Goal: Information Seeking & Learning: Compare options

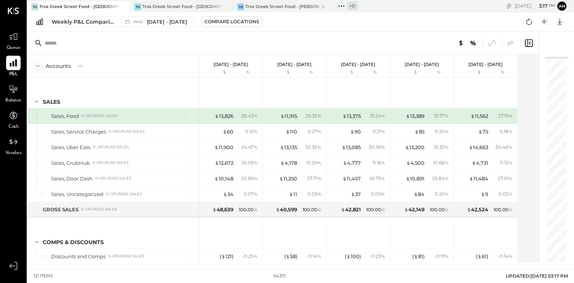
click at [17, 65] on icon at bounding box center [13, 63] width 10 height 10
click at [235, 22] on div "Compare Locations" at bounding box center [231, 21] width 55 height 6
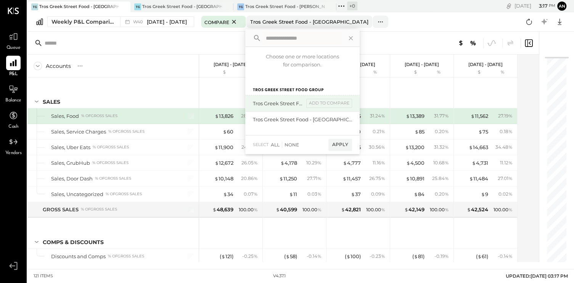
click at [294, 100] on div "Tros Greek Street Food - [PERSON_NAME]" at bounding box center [278, 103] width 51 height 7
click at [279, 144] on div "All" at bounding box center [275, 144] width 9 height 6
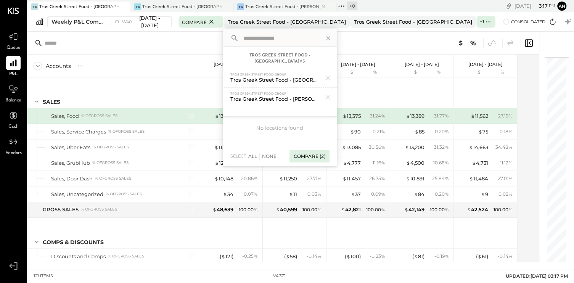
click at [329, 150] on div "Compare (2)" at bounding box center [309, 156] width 40 height 12
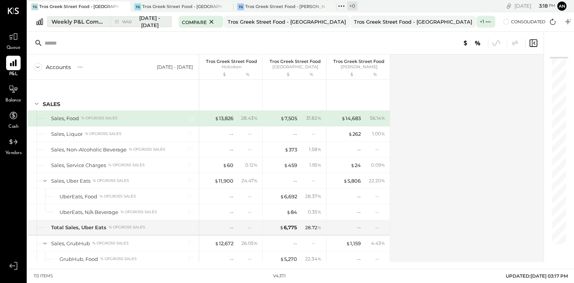
click at [161, 18] on span "[DATE] - [DATE]" at bounding box center [149, 21] width 29 height 14
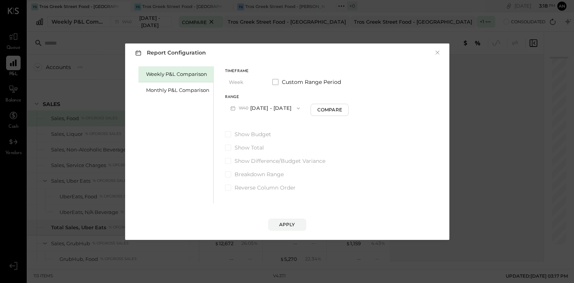
click at [301, 106] on icon "button" at bounding box center [298, 108] width 6 height 6
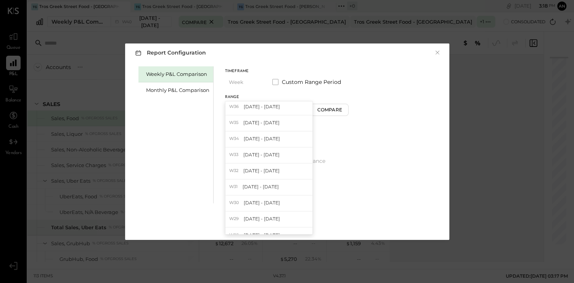
scroll to position [939, 0]
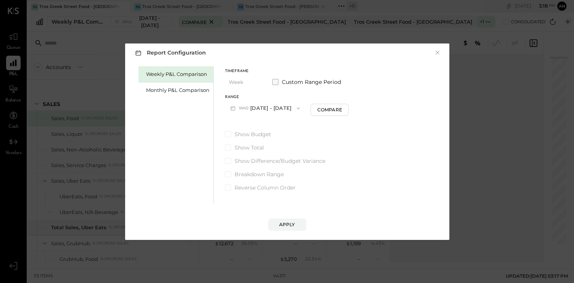
click at [273, 82] on span at bounding box center [275, 82] width 6 height 6
click at [266, 107] on icon "button" at bounding box center [263, 108] width 6 height 6
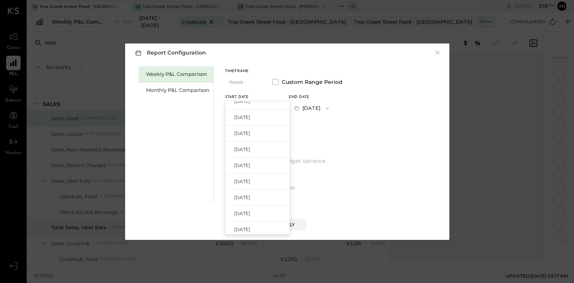
scroll to position [610, 0]
click at [269, 127] on div "[DATE]" at bounding box center [257, 124] width 64 height 16
click at [330, 106] on icon "button" at bounding box center [327, 108] width 6 height 6
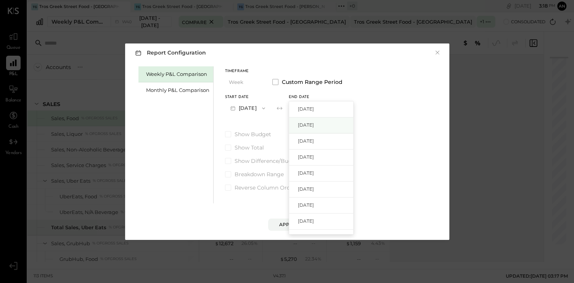
click at [314, 126] on span "[DATE]" at bounding box center [306, 125] width 16 height 6
click at [294, 226] on div "Apply" at bounding box center [287, 224] width 16 height 6
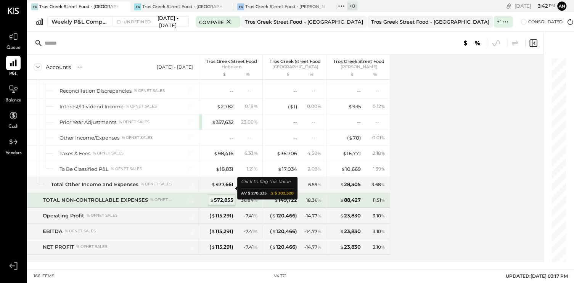
scroll to position [2160, 0]
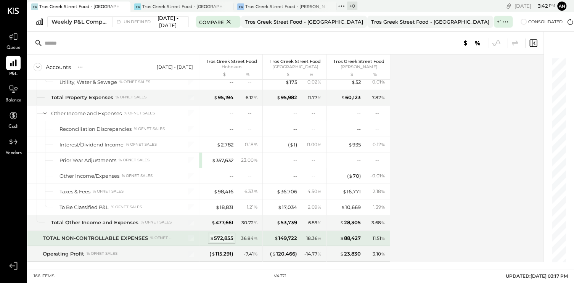
click at [220, 234] on div "$ 572,855" at bounding box center [222, 237] width 24 height 7
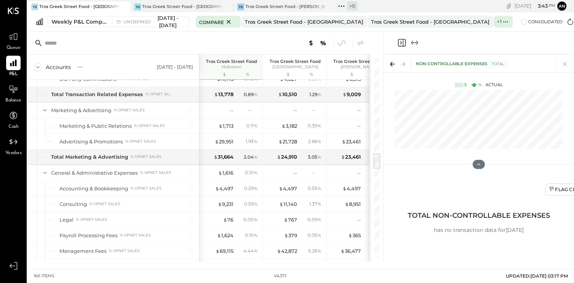
scroll to position [1131, 0]
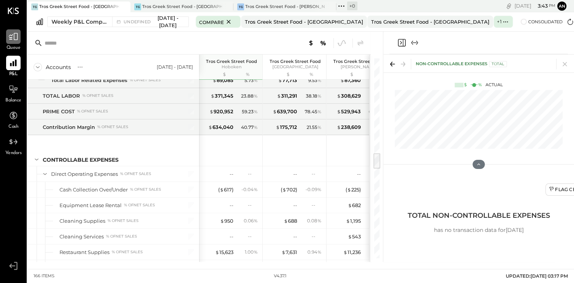
click at [10, 36] on icon at bounding box center [13, 37] width 10 height 10
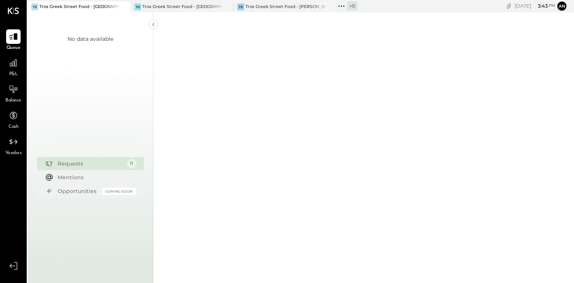
click at [111, 163] on div "Requests" at bounding box center [91, 164] width 66 height 8
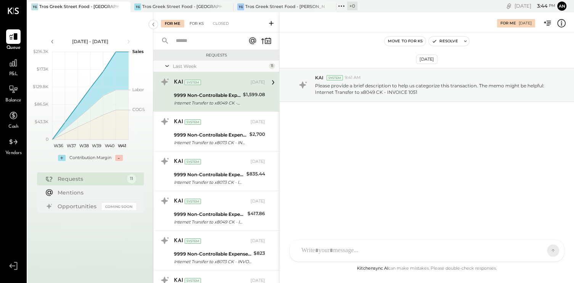
click at [199, 22] on div "For KS" at bounding box center [197, 24] width 22 height 8
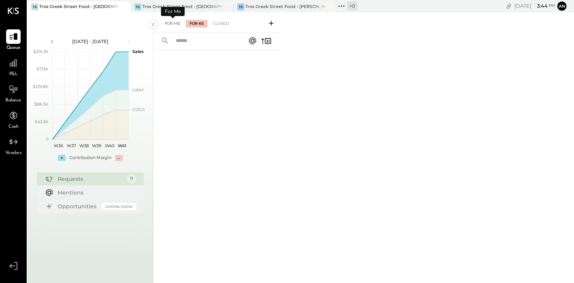
click at [168, 22] on div "For Me" at bounding box center [172, 24] width 23 height 8
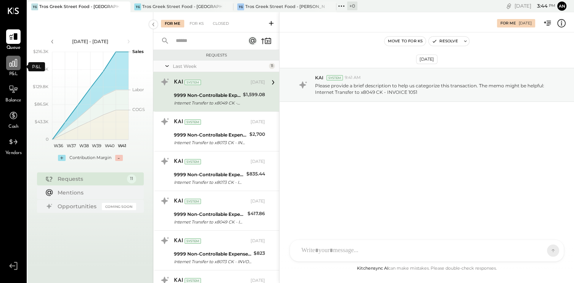
click at [16, 66] on icon at bounding box center [14, 63] width 8 height 8
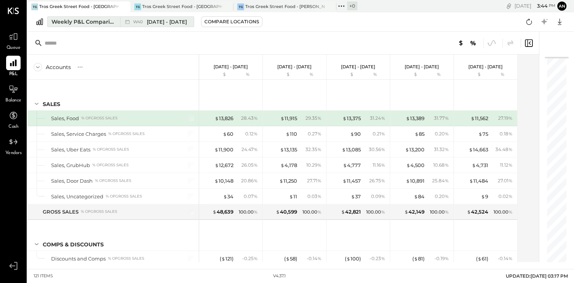
click at [91, 22] on div "Weekly P&L Comparison" at bounding box center [83, 22] width 64 height 8
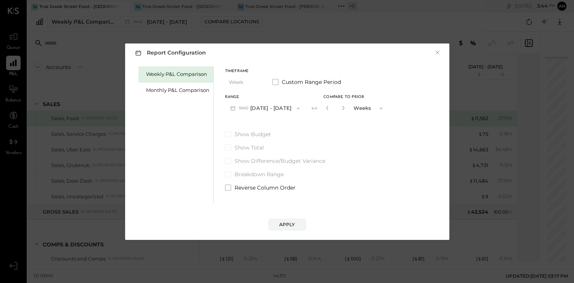
click at [95, 80] on div "Report Configuration × Weekly P&L Comparison Monthly P&L Comparison Timeframe W…" at bounding box center [287, 141] width 574 height 283
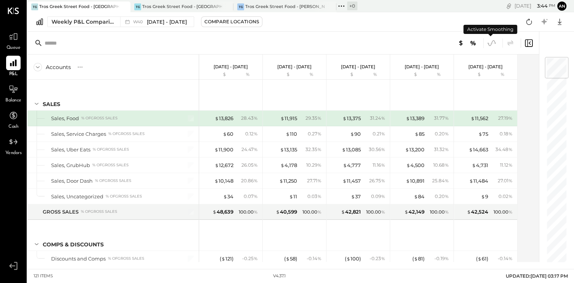
click at [489, 44] on icon at bounding box center [491, 43] width 10 height 10
click at [12, 90] on icon at bounding box center [13, 89] width 10 height 10
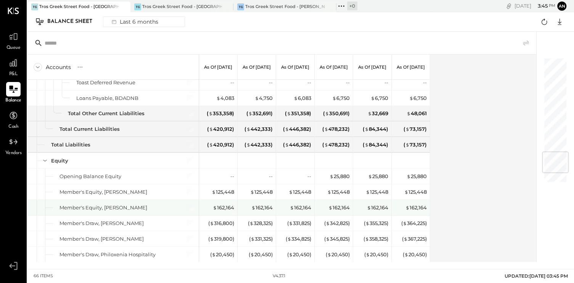
scroll to position [748, 0]
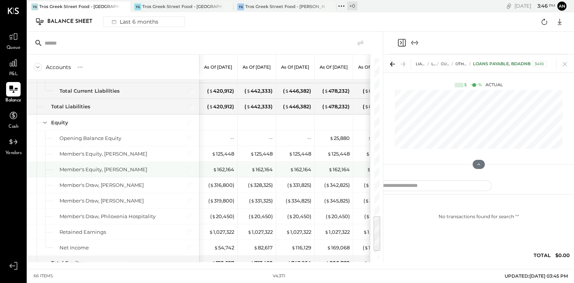
scroll to position [862, 0]
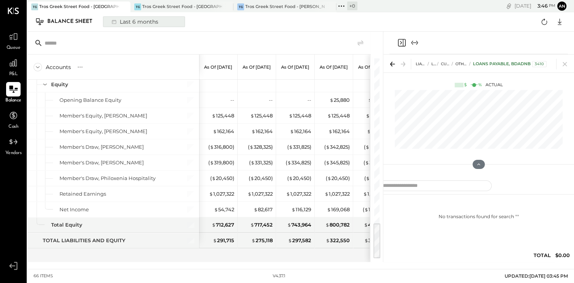
click at [167, 22] on button "Last 6 months" at bounding box center [144, 21] width 82 height 11
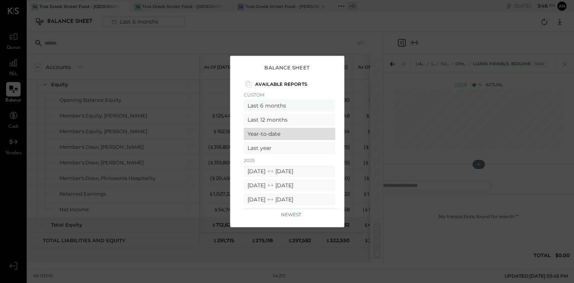
click at [271, 130] on div "Year-to-date" at bounding box center [289, 134] width 91 height 12
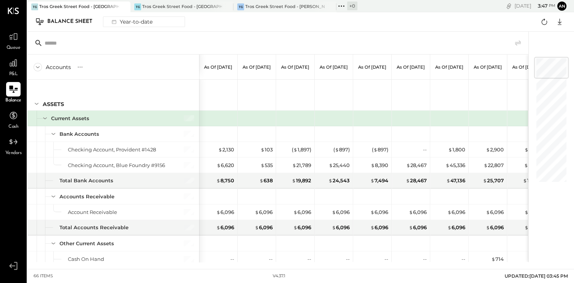
click at [36, 68] on icon at bounding box center [38, 67] width 8 height 8
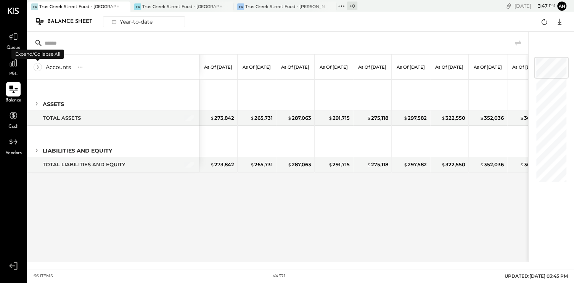
click at [39, 65] on icon at bounding box center [38, 67] width 8 height 8
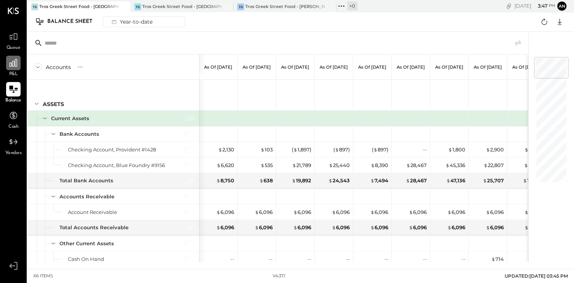
click at [13, 59] on icon at bounding box center [13, 63] width 10 height 10
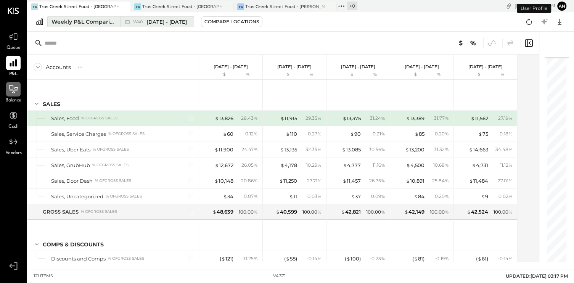
click at [93, 21] on div "Weekly P&L Comparison" at bounding box center [83, 22] width 64 height 8
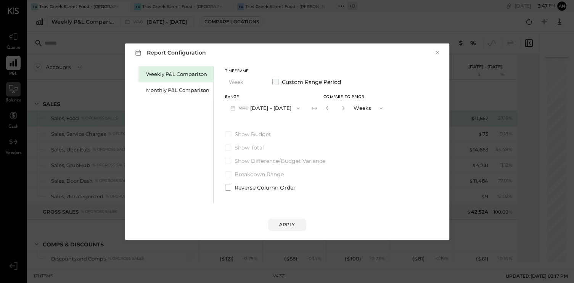
click at [276, 80] on span at bounding box center [275, 82] width 6 height 6
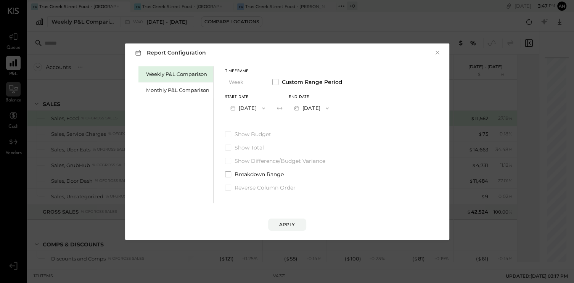
click at [246, 109] on button "[DATE]" at bounding box center [247, 108] width 45 height 14
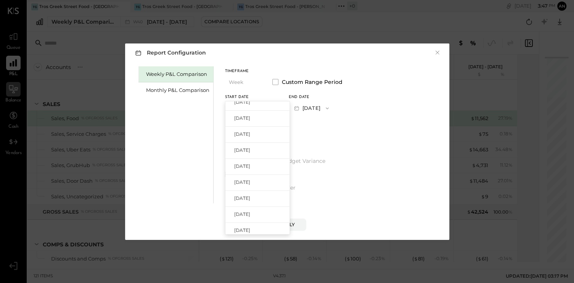
scroll to position [572, 0]
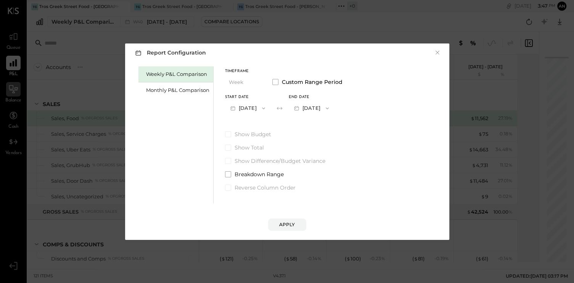
click at [321, 139] on div "Show Budget Show Total Show Difference/Budget Variance Breakdown Range Reverse …" at bounding box center [283, 160] width 117 height 61
click at [258, 101] on button "[DATE]" at bounding box center [247, 108] width 45 height 14
click at [272, 90] on div "Timeframe Week Custom Range Period Start Date [DATE] End date [DATE]" at bounding box center [283, 92] width 117 height 46
click at [153, 93] on div "Monthly P&L Comparison" at bounding box center [177, 90] width 63 height 7
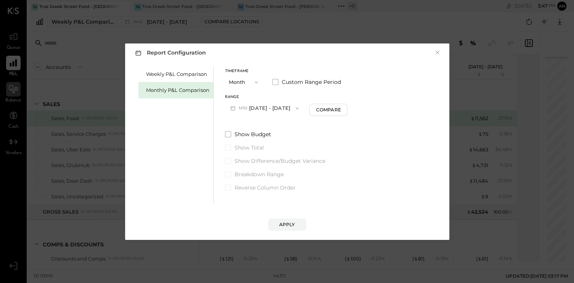
click at [257, 82] on icon "button" at bounding box center [256, 82] width 3 height 2
click at [236, 111] on div "YTD" at bounding box center [243, 110] width 37 height 14
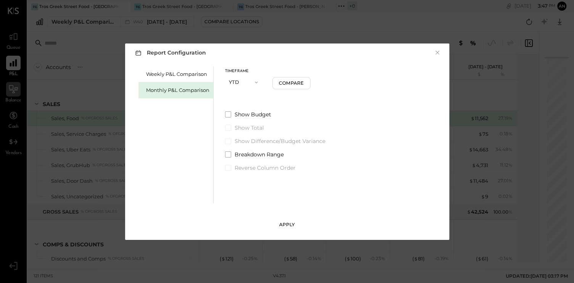
click at [282, 223] on div "Apply" at bounding box center [287, 224] width 16 height 6
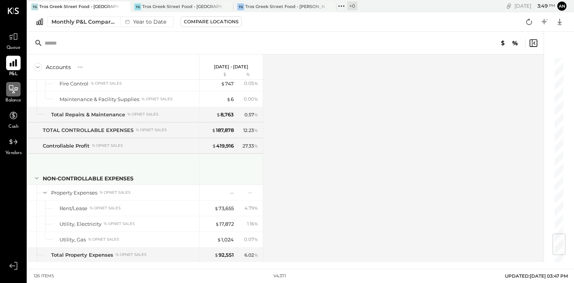
scroll to position [1525, 0]
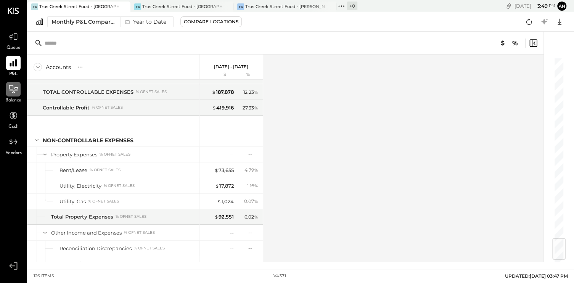
click at [38, 68] on icon at bounding box center [38, 67] width 8 height 8
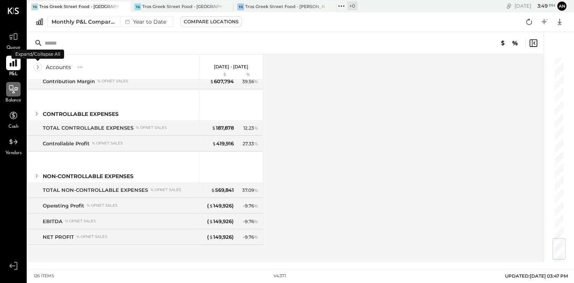
click at [38, 68] on icon at bounding box center [38, 67] width 8 height 8
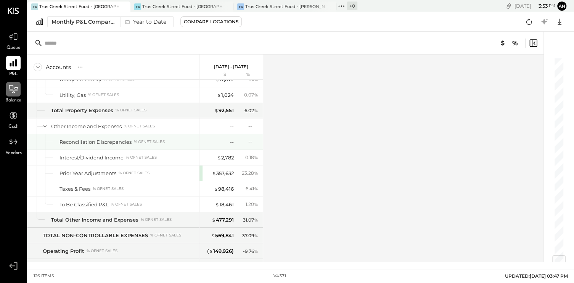
scroll to position [1669, 0]
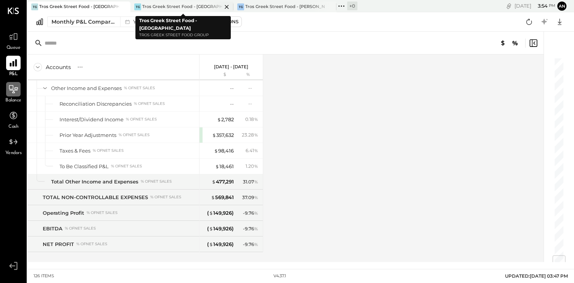
click at [161, 4] on div "Tros Greek Street Food - [GEOGRAPHIC_DATA]" at bounding box center [182, 7] width 80 height 6
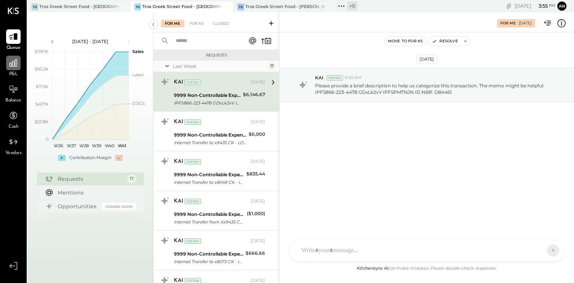
click at [19, 62] on div at bounding box center [13, 63] width 14 height 14
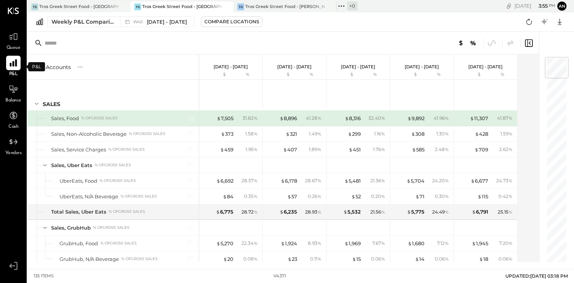
click at [9, 64] on icon at bounding box center [13, 63] width 10 height 10
click at [158, 22] on span "[DATE] - [DATE]" at bounding box center [167, 21] width 40 height 7
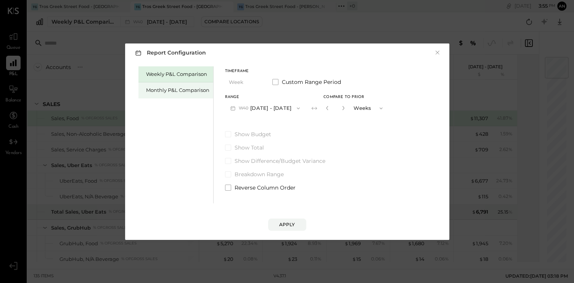
click at [167, 89] on div "Monthly P&L Comparison" at bounding box center [177, 90] width 63 height 7
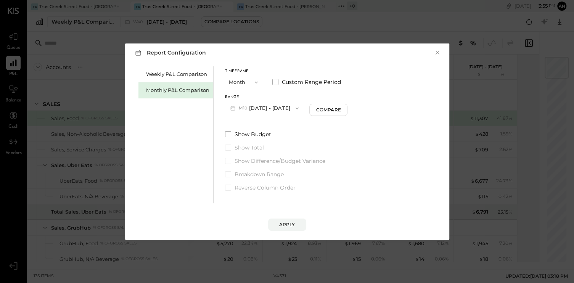
click at [294, 106] on icon "button" at bounding box center [297, 108] width 6 height 6
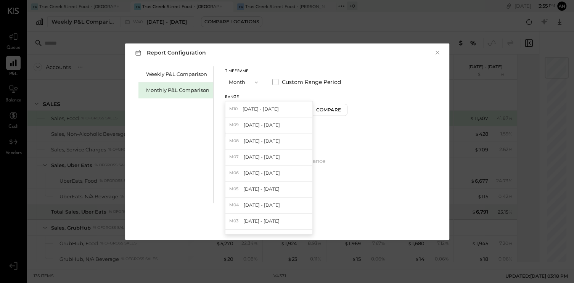
click at [290, 99] on div "Range M10 [DATE] - [DATE] M10 [DATE] - [DATE] M09 [DATE] - [DATE] M08 [DATE] - …" at bounding box center [264, 105] width 79 height 20
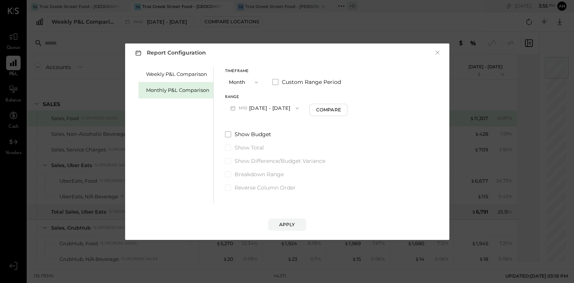
click at [283, 92] on div "Timeframe Month Custom Range Period Range M10 [DATE] - [DATE] Compare" at bounding box center [286, 92] width 123 height 46
click at [257, 81] on icon "button" at bounding box center [256, 82] width 6 height 6
click at [247, 111] on div "YTD" at bounding box center [243, 110] width 37 height 14
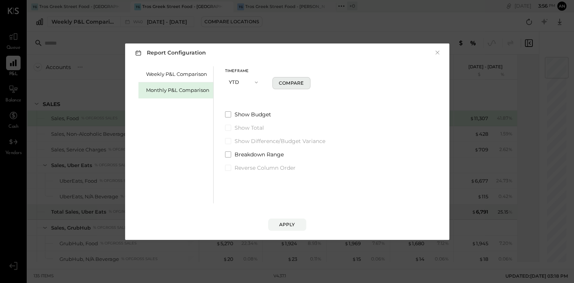
click at [286, 84] on div "Compare" at bounding box center [291, 83] width 25 height 6
click at [287, 222] on div "Apply" at bounding box center [287, 224] width 16 height 6
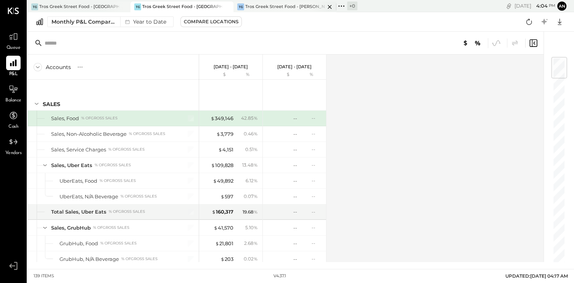
click at [285, 7] on div "Tros Greek Street Food - [PERSON_NAME]" at bounding box center [285, 7] width 80 height 6
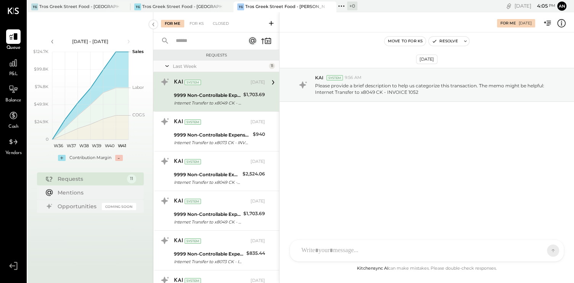
click at [13, 72] on span "P&L" at bounding box center [13, 74] width 9 height 7
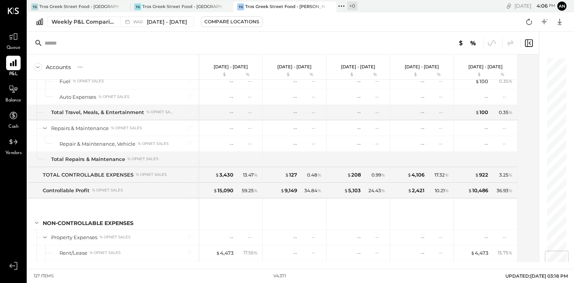
scroll to position [1638, 0]
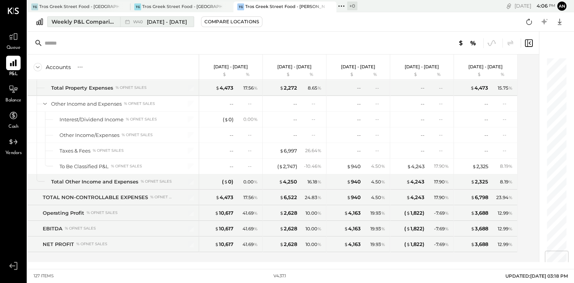
click at [136, 24] on div "W40 [DATE] - [DATE]" at bounding box center [160, 21] width 54 height 7
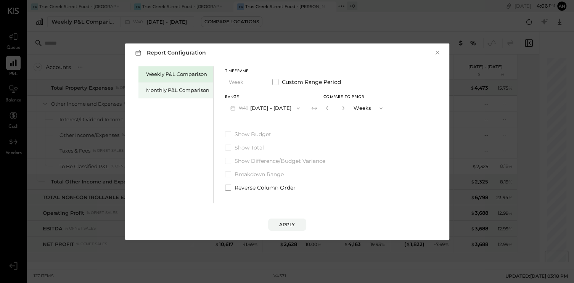
click at [187, 87] on div "Monthly P&L Comparison" at bounding box center [177, 90] width 63 height 7
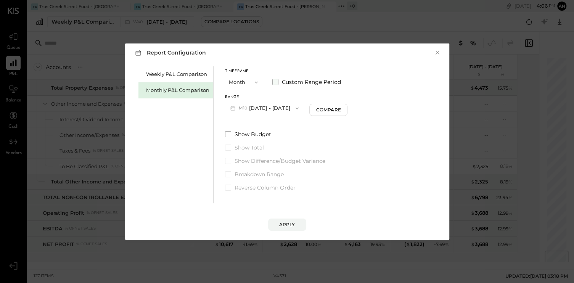
click at [276, 81] on span at bounding box center [275, 82] width 6 height 6
click at [253, 80] on icon "button" at bounding box center [256, 82] width 6 height 6
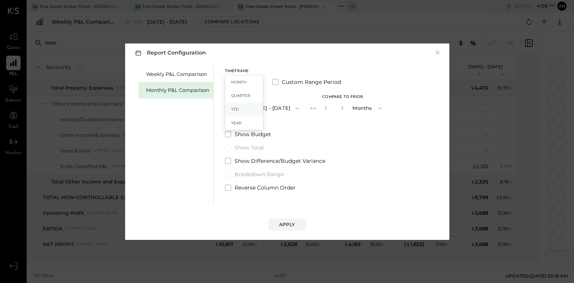
click at [236, 107] on span "YTD" at bounding box center [235, 109] width 8 height 5
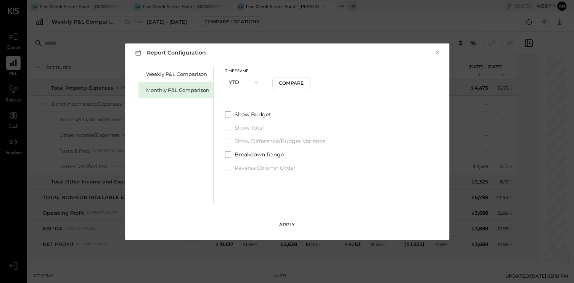
click at [293, 225] on div "Apply" at bounding box center [287, 224] width 16 height 6
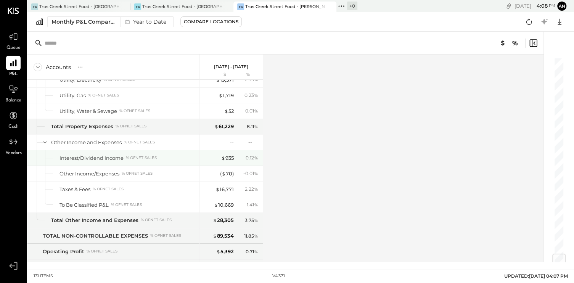
scroll to position [1700, 0]
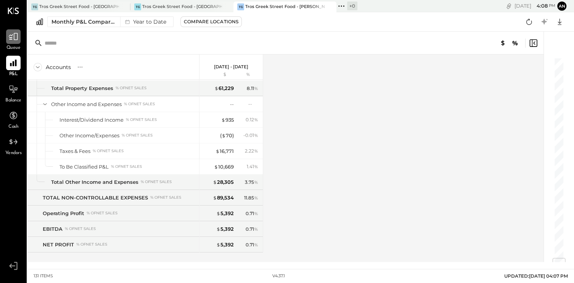
click at [10, 37] on icon at bounding box center [13, 37] width 10 height 10
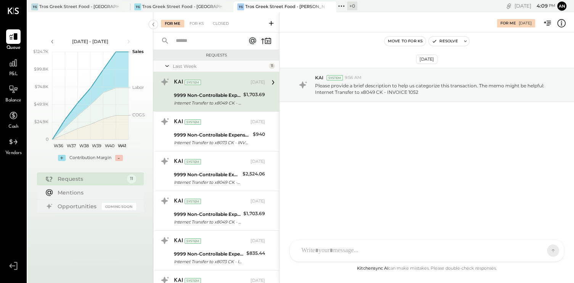
click at [12, 74] on span "P&L" at bounding box center [13, 74] width 9 height 7
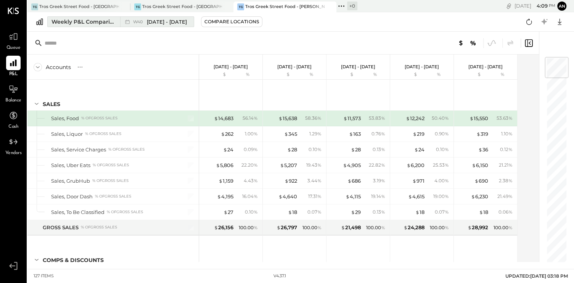
click at [157, 25] on span "[DATE] - [DATE]" at bounding box center [167, 21] width 40 height 7
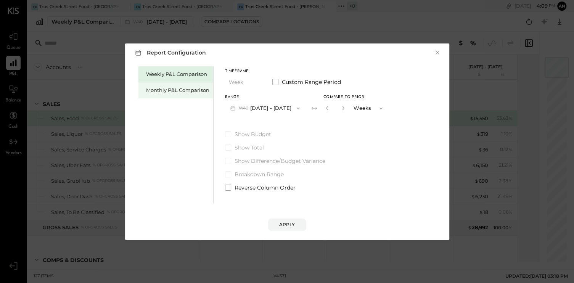
click at [197, 89] on div "Monthly P&L Comparison" at bounding box center [177, 90] width 63 height 7
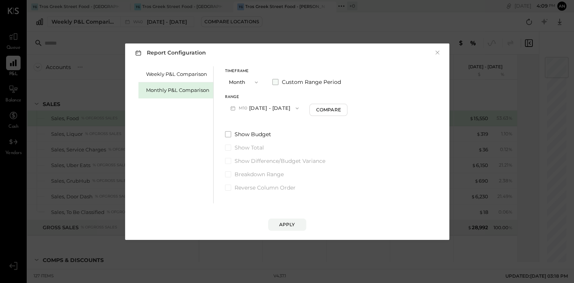
click at [275, 83] on span at bounding box center [275, 82] width 6 height 6
click at [275, 82] on span at bounding box center [275, 82] width 6 height 6
click at [250, 82] on span "button" at bounding box center [254, 82] width 10 height 6
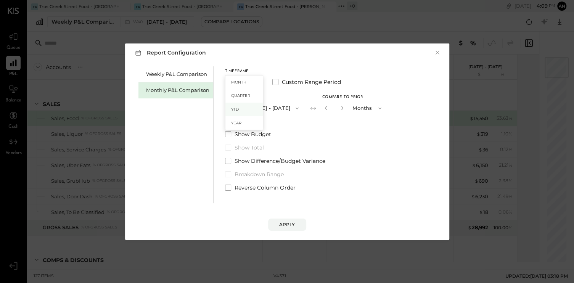
click at [239, 110] on div "YTD" at bounding box center [243, 110] width 37 height 14
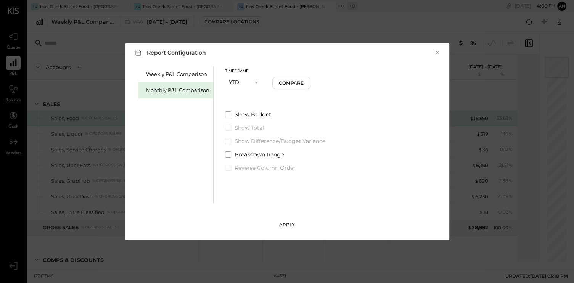
click at [293, 226] on div "Apply" at bounding box center [287, 224] width 16 height 6
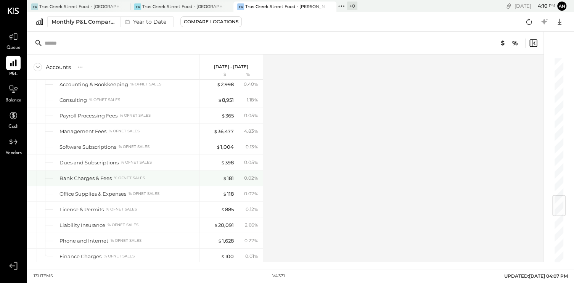
scroll to position [1166, 0]
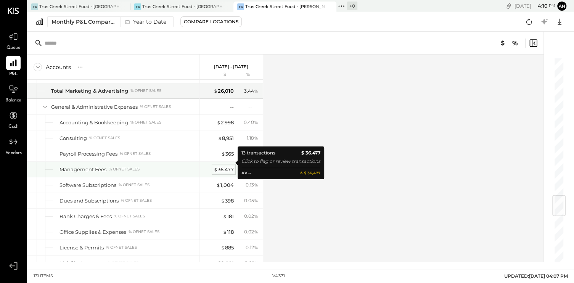
click at [224, 166] on div "$ 36,477" at bounding box center [223, 169] width 20 height 7
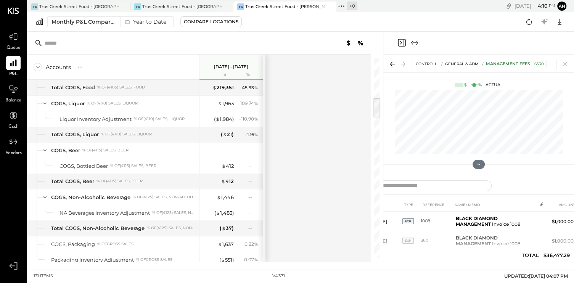
scroll to position [381, 0]
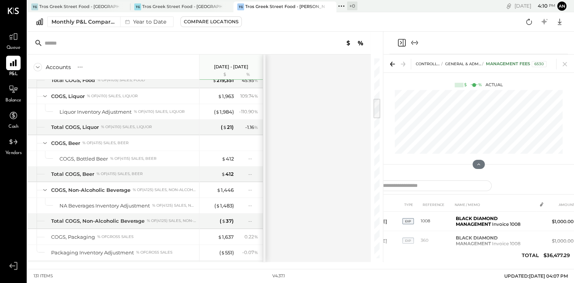
drag, startPoint x: 375, startPoint y: 188, endPoint x: 372, endPoint y: 99, distance: 89.6
click at [372, 99] on div "Accounts S % GL [DATE] - [DATE] $ % SALES Sales, Food % of GROSS SALES Sales, L…" at bounding box center [204, 147] width 355 height 230
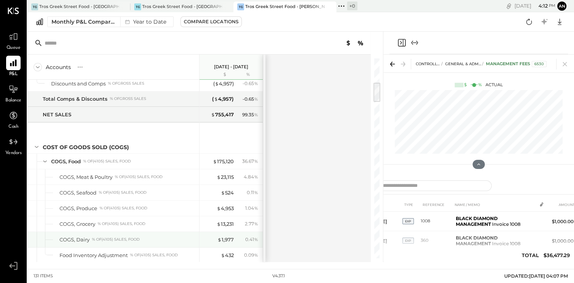
scroll to position [229, 0]
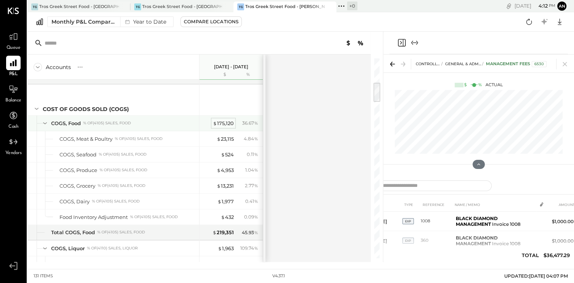
click at [223, 122] on div "$ 175,120" at bounding box center [223, 123] width 21 height 7
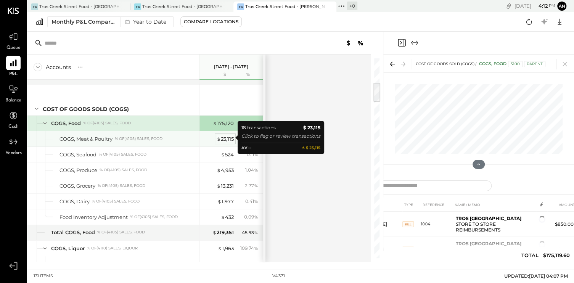
click at [223, 137] on div "$ 23,115" at bounding box center [225, 138] width 17 height 7
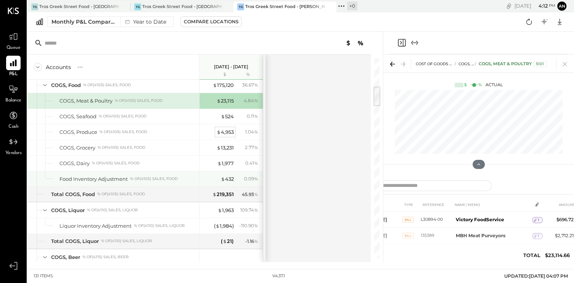
scroll to position [305, 0]
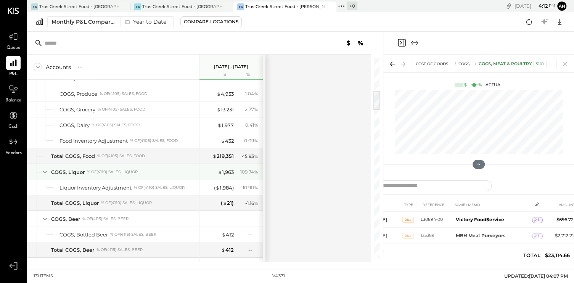
click at [45, 171] on icon at bounding box center [45, 172] width 8 height 8
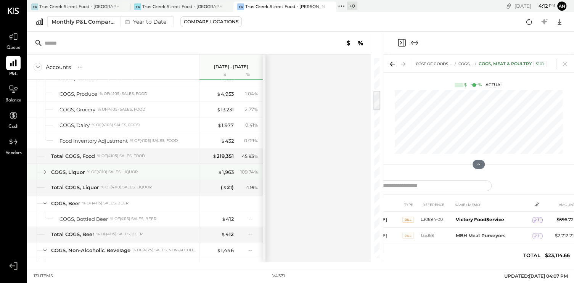
click at [45, 171] on icon at bounding box center [45, 172] width 2 height 4
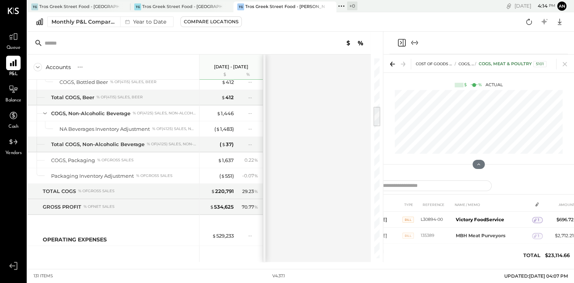
scroll to position [496, 0]
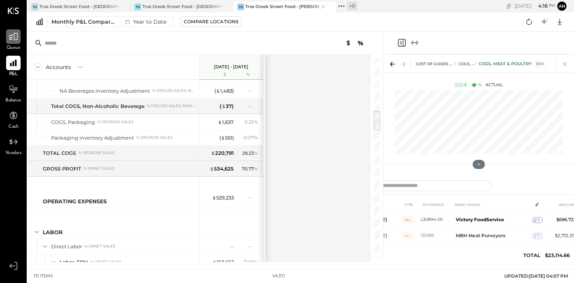
click at [18, 42] on div at bounding box center [13, 36] width 14 height 14
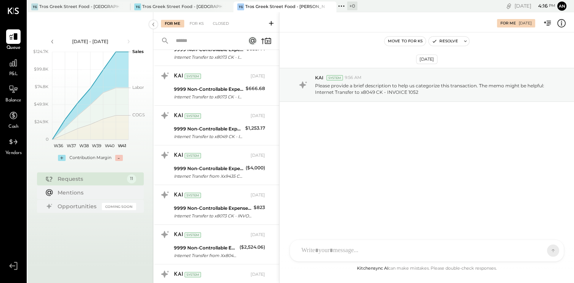
scroll to position [247, 0]
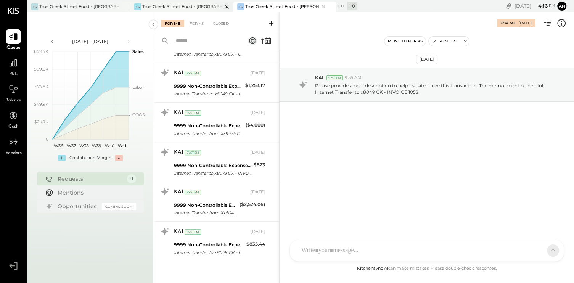
click at [164, 4] on div "Tros Greek Street Food - [GEOGRAPHIC_DATA]" at bounding box center [182, 7] width 80 height 6
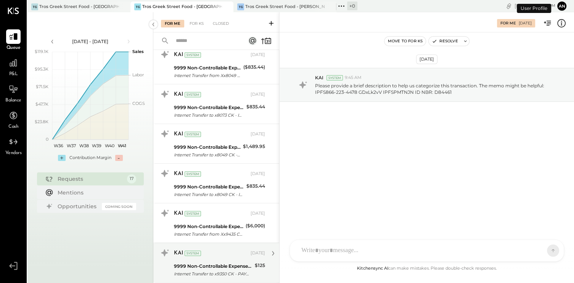
scroll to position [484, 0]
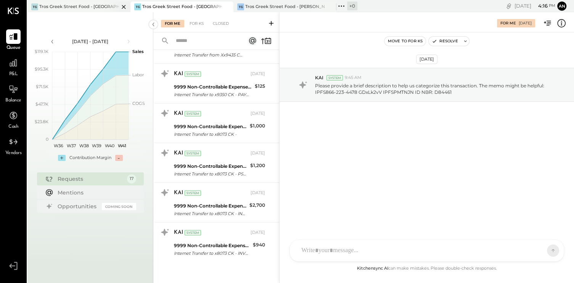
click at [95, 6] on div "Tros Greek Street Food - [GEOGRAPHIC_DATA]" at bounding box center [79, 7] width 80 height 6
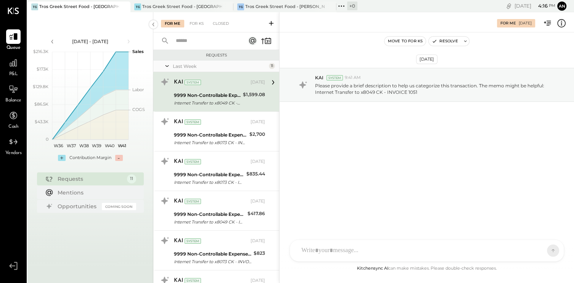
click at [240, 92] on div "9999 Non-Controllable Expenses:Other Income and Expenses:To Be Classified P&L I…" at bounding box center [219, 99] width 91 height 17
click at [363, 255] on div at bounding box center [419, 250] width 245 height 17
click at [113, 206] on div "Coming Soon" at bounding box center [119, 205] width 34 height 7
click at [108, 175] on div "Requests" at bounding box center [91, 179] width 66 height 8
click at [72, 178] on div "Requests" at bounding box center [91, 179] width 66 height 8
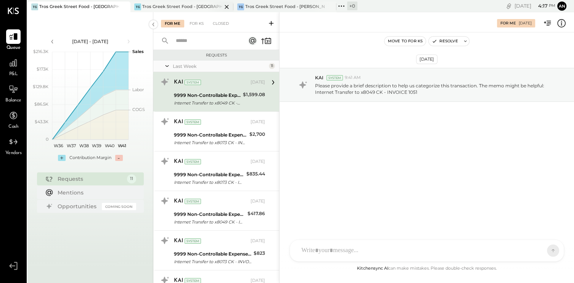
click at [167, 7] on div "Tros Greek Street Food - [GEOGRAPHIC_DATA]" at bounding box center [182, 7] width 80 height 6
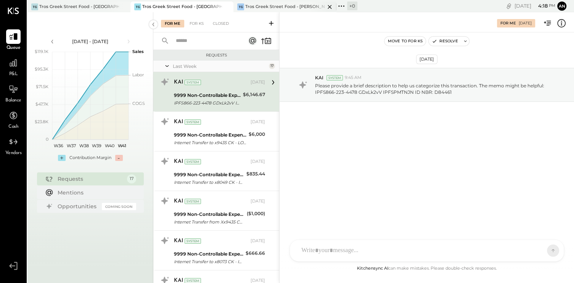
click at [278, 7] on div "Tros Greek Street Food - [PERSON_NAME]" at bounding box center [285, 7] width 80 height 6
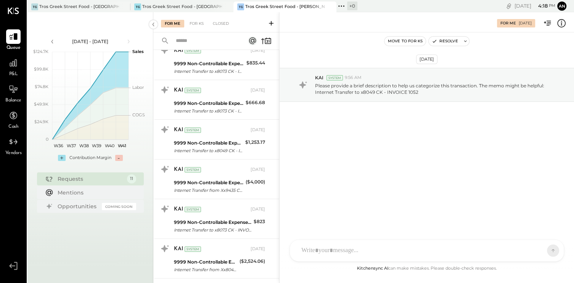
scroll to position [191, 0]
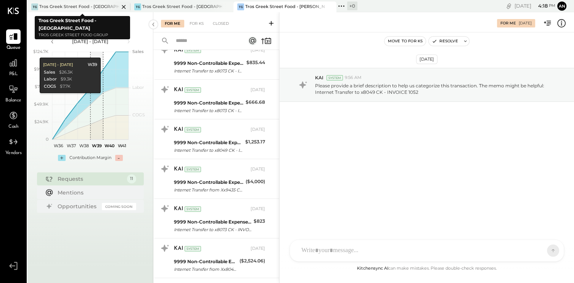
click at [69, 6] on div "Tros Greek Street Food - [GEOGRAPHIC_DATA]" at bounding box center [79, 7] width 80 height 6
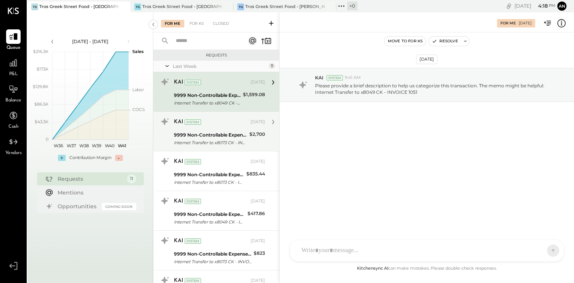
click at [224, 121] on div "KAI System" at bounding box center [211, 122] width 75 height 8
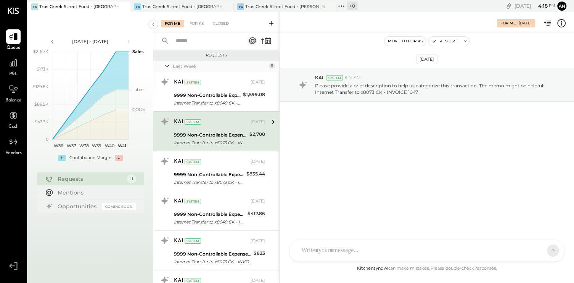
click at [224, 121] on div "KAI System" at bounding box center [211, 122] width 75 height 8
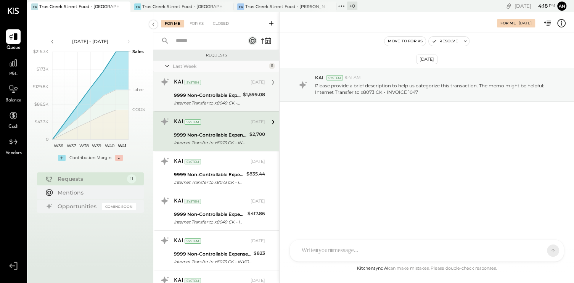
click at [221, 101] on div "Internet Transfer to x8049 CK - INVOICE 1051" at bounding box center [207, 103] width 67 height 8
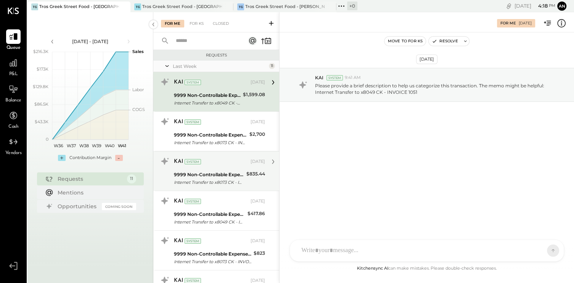
click at [212, 165] on div "KAI System" at bounding box center [211, 162] width 75 height 8
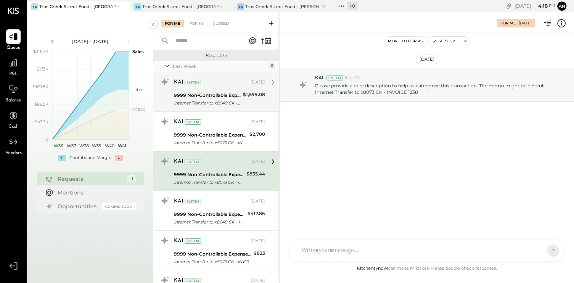
click at [213, 81] on div "KAI System" at bounding box center [211, 83] width 75 height 8
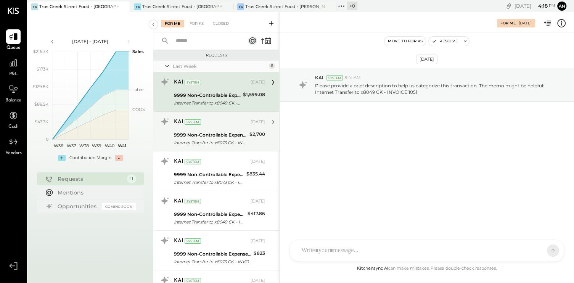
click at [242, 127] on div "KAI System [DATE]" at bounding box center [219, 122] width 91 height 13
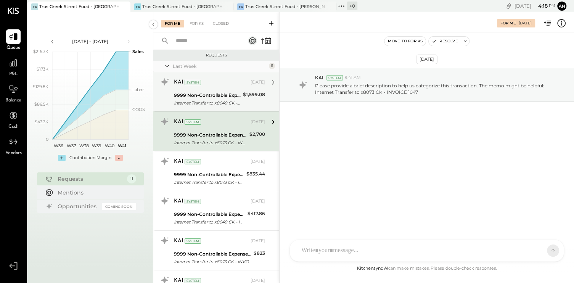
click at [231, 85] on div "KAI System" at bounding box center [211, 83] width 75 height 8
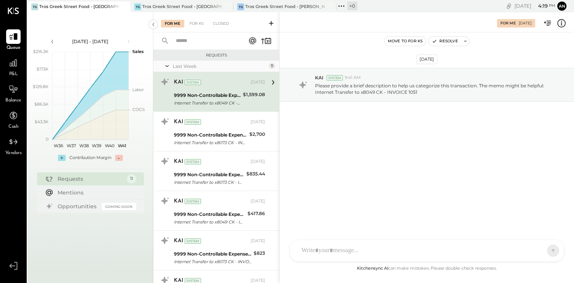
click at [347, 250] on div at bounding box center [419, 250] width 245 height 17
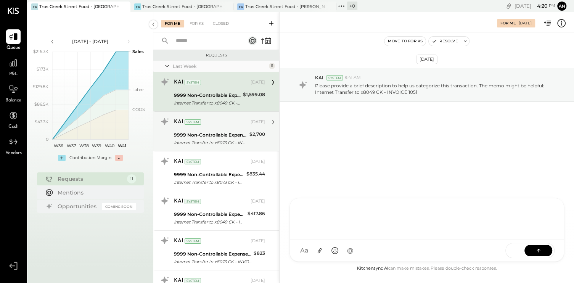
click at [229, 128] on div "KAI System [DATE]" at bounding box center [219, 122] width 91 height 13
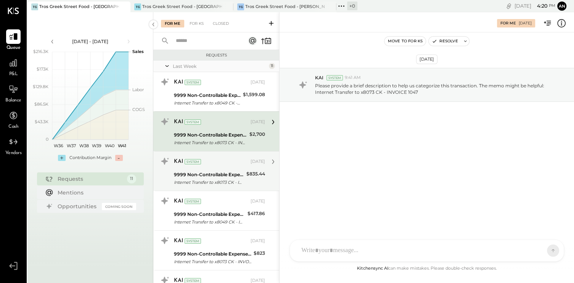
click at [182, 162] on div "KAI" at bounding box center [178, 162] width 9 height 8
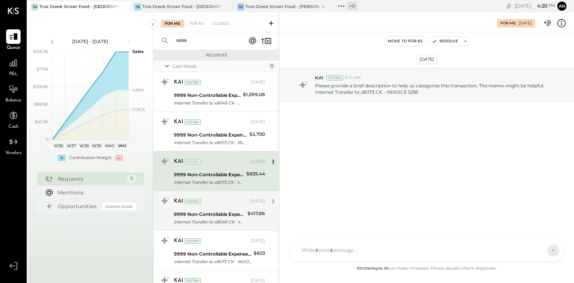
click at [225, 210] on div "9999 Non-Controllable Expenses:Other Income and Expenses:To Be Classified P&L" at bounding box center [209, 214] width 71 height 8
